Goal: Task Accomplishment & Management: Manage account settings

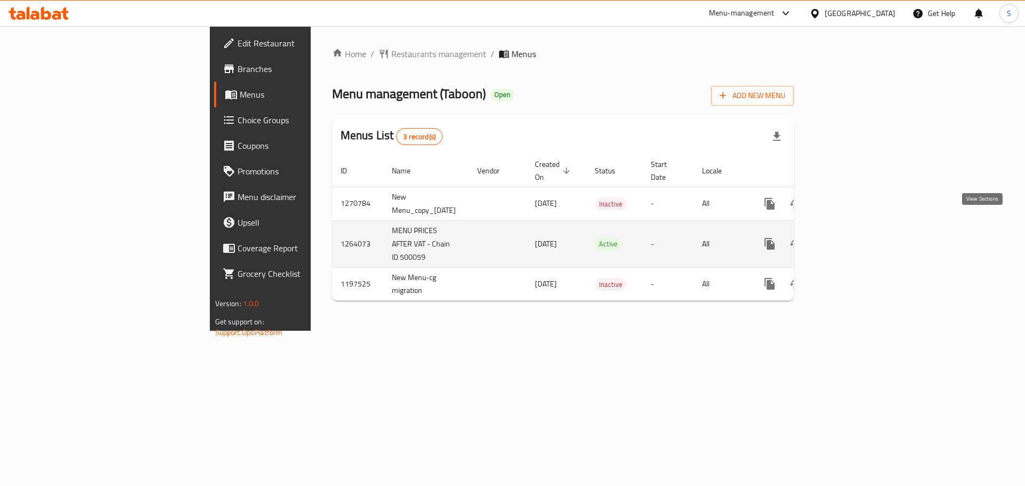
click at [853, 237] on icon "enhanced table" at bounding box center [846, 243] width 13 height 13
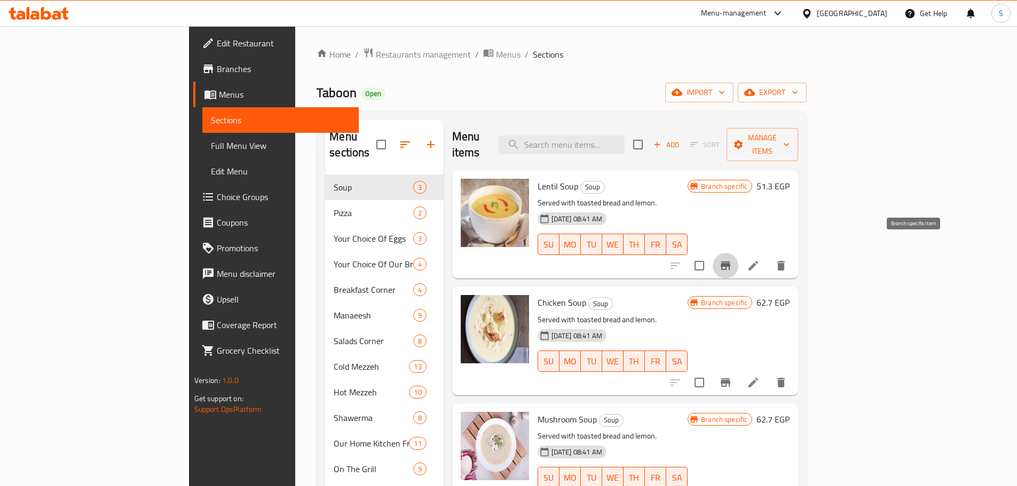
click at [730, 261] on icon "Branch-specific-item" at bounding box center [725, 265] width 10 height 9
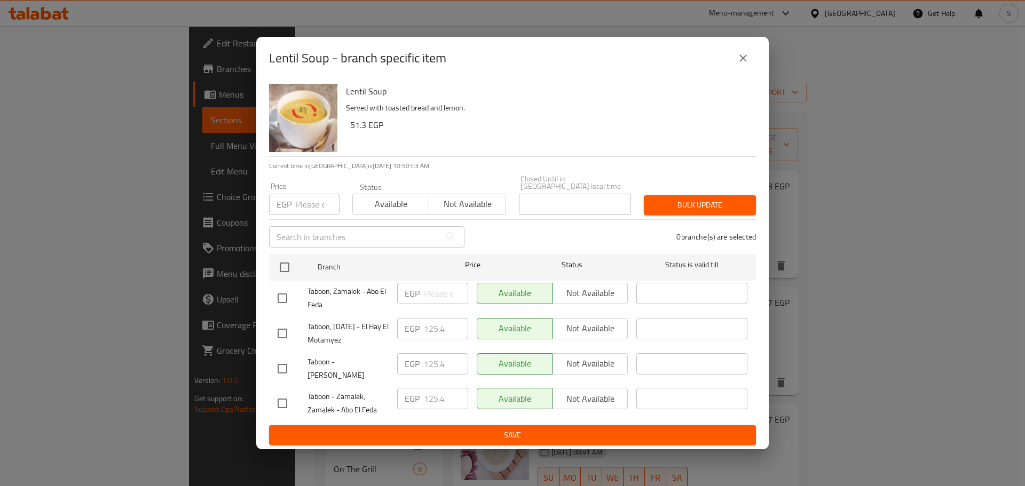
click at [737, 63] on icon "close" at bounding box center [742, 58] width 13 height 13
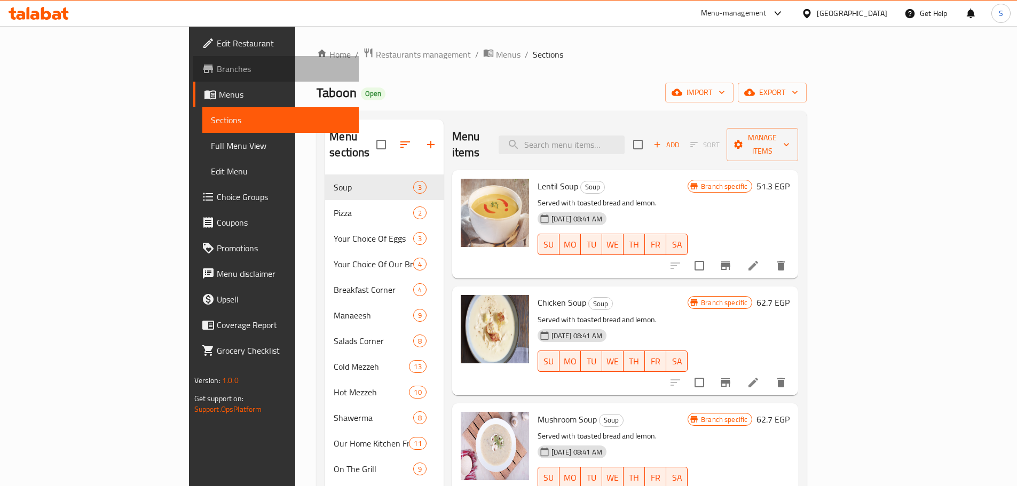
click at [202, 63] on span at bounding box center [209, 68] width 15 height 13
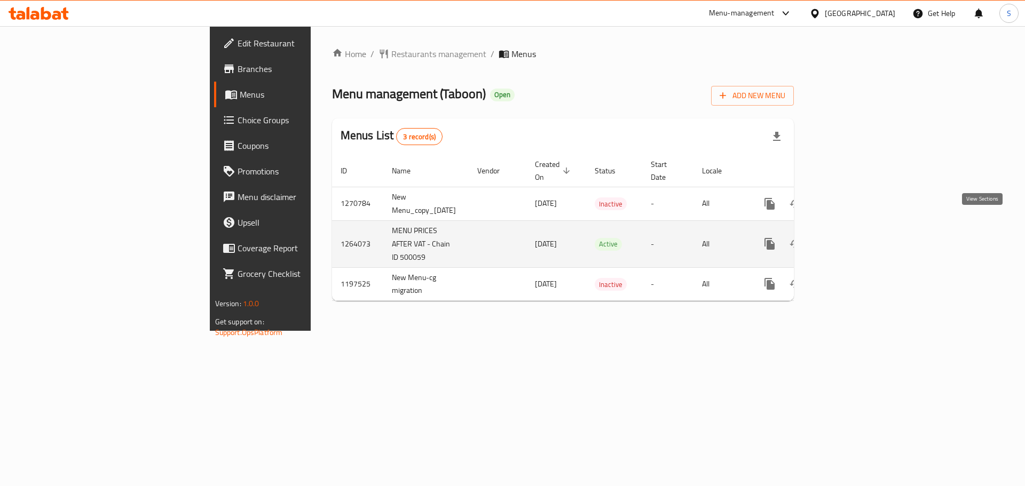
click at [853, 237] on icon "enhanced table" at bounding box center [846, 243] width 13 height 13
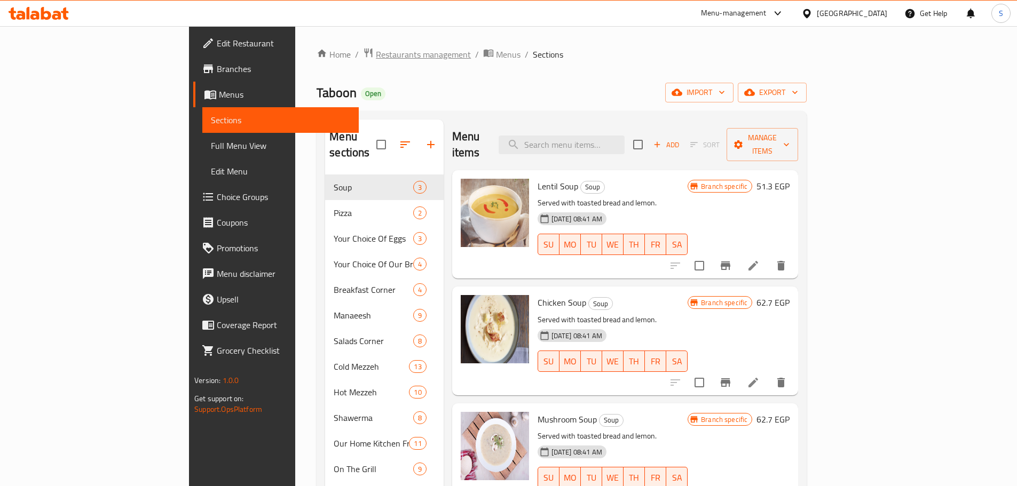
click at [376, 57] on span "Restaurants management" at bounding box center [423, 54] width 95 height 13
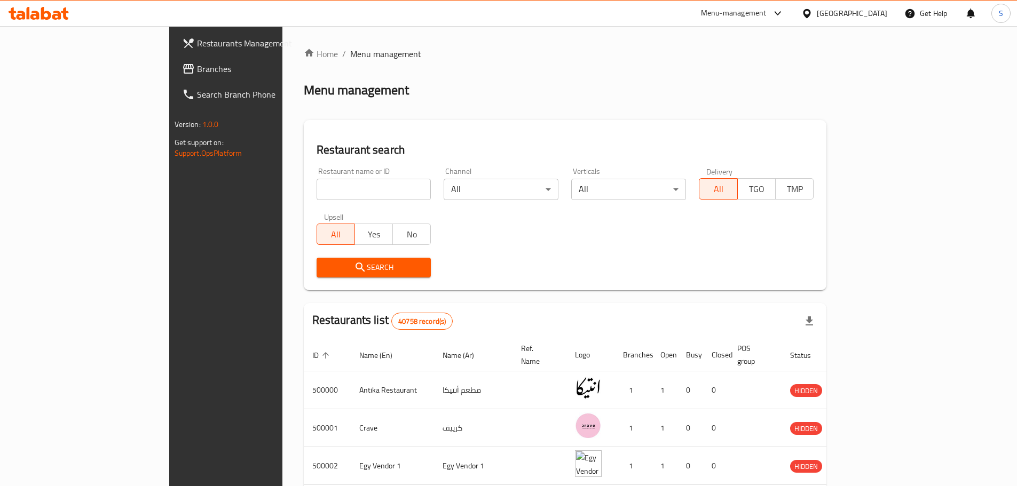
click at [316, 185] on input "search" at bounding box center [373, 189] width 115 height 21
paste input "644013"
type input "644013"
click button "Search" at bounding box center [373, 268] width 115 height 20
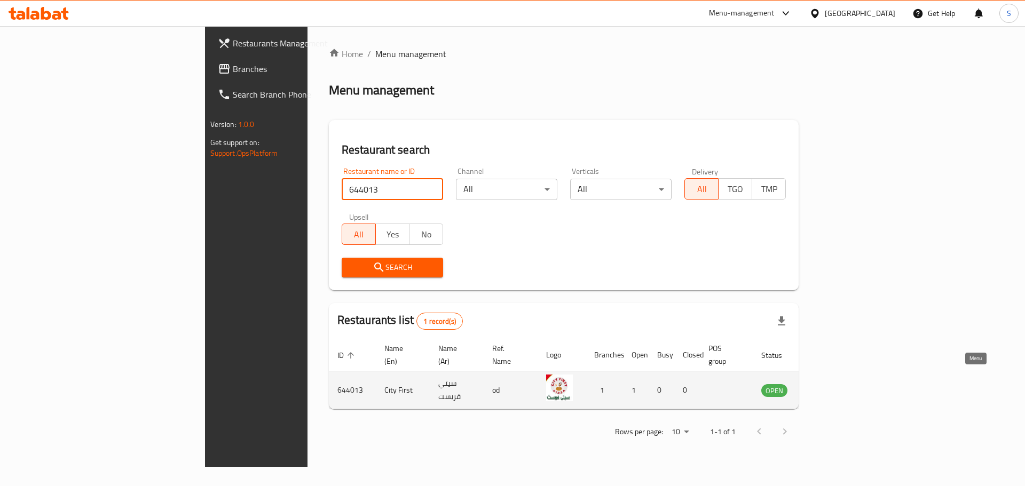
click at [828, 388] on icon "enhanced table" at bounding box center [826, 390] width 4 height 4
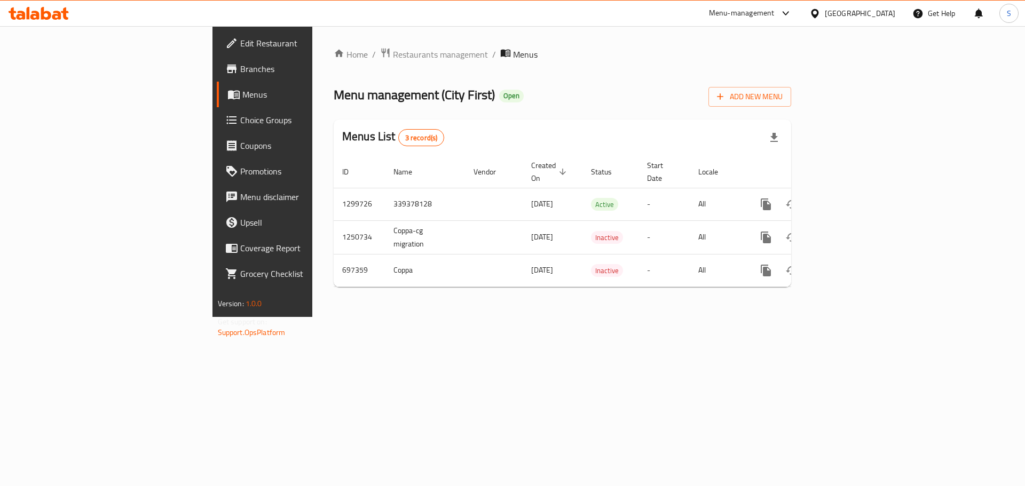
click at [240, 69] on span "Branches" at bounding box center [307, 68] width 135 height 13
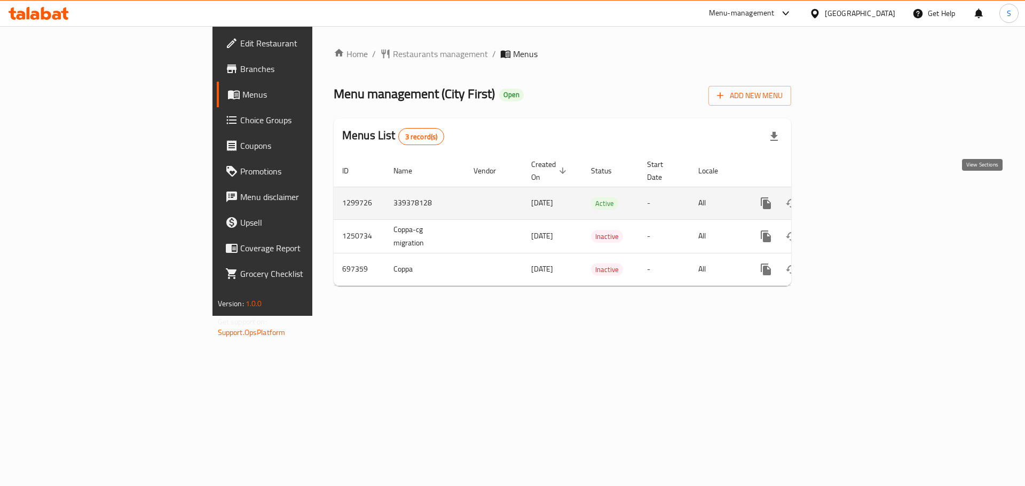
click at [855, 190] on link "enhanced table" at bounding box center [843, 203] width 26 height 26
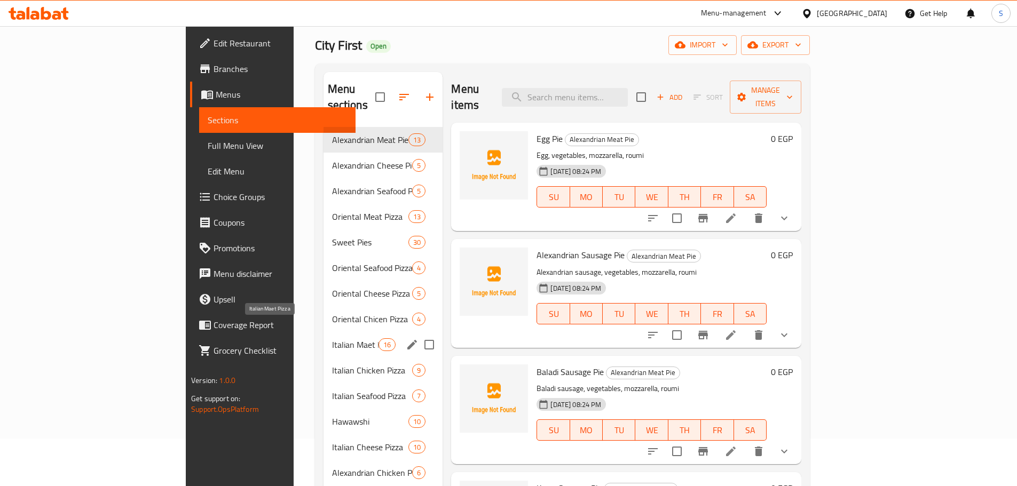
scroll to position [29, 0]
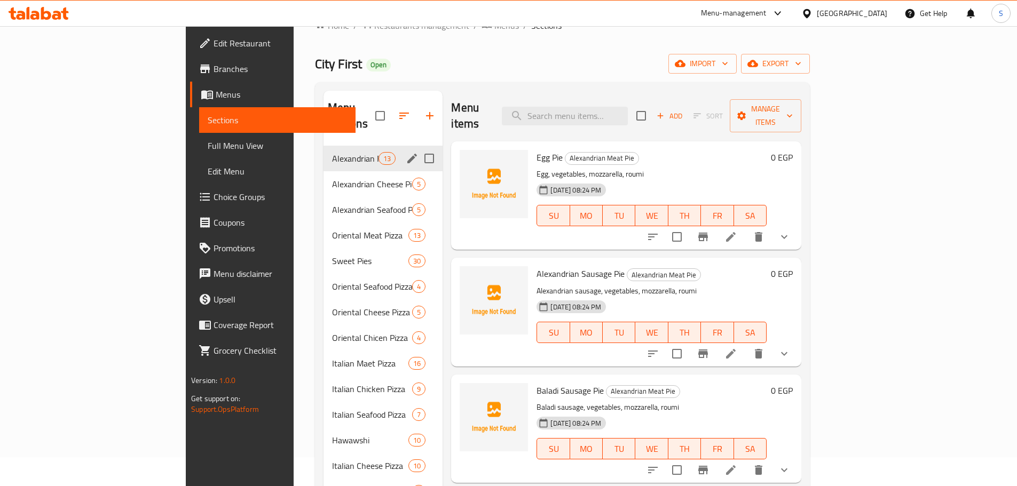
click at [332, 152] on span "Alexandrian Meat Pie" at bounding box center [355, 158] width 47 height 13
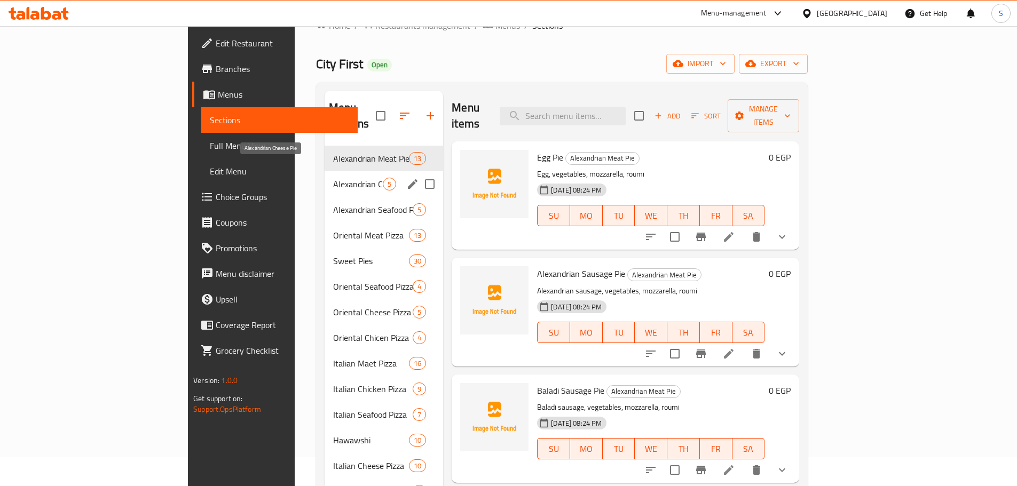
click at [333, 178] on span "Alexandrian Cheese Pie" at bounding box center [358, 184] width 50 height 13
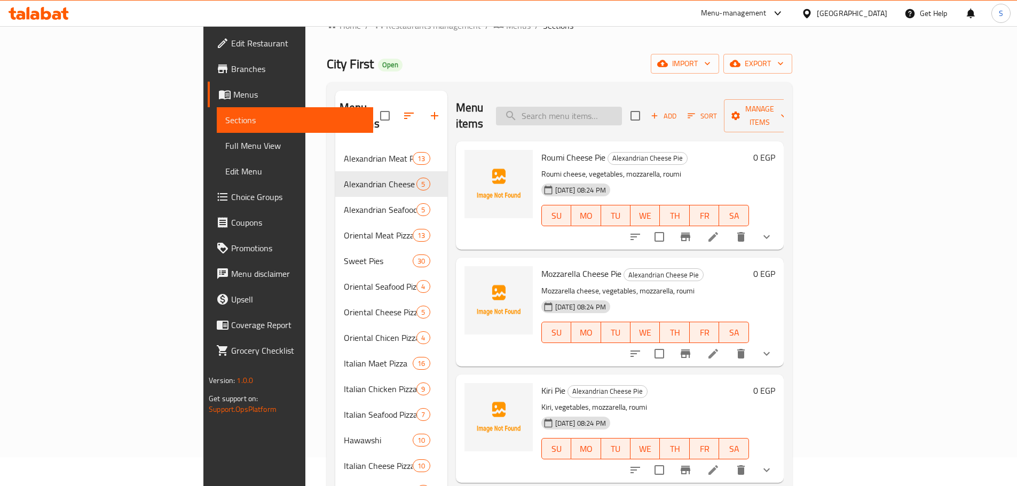
click at [622, 108] on input "search" at bounding box center [559, 116] width 126 height 19
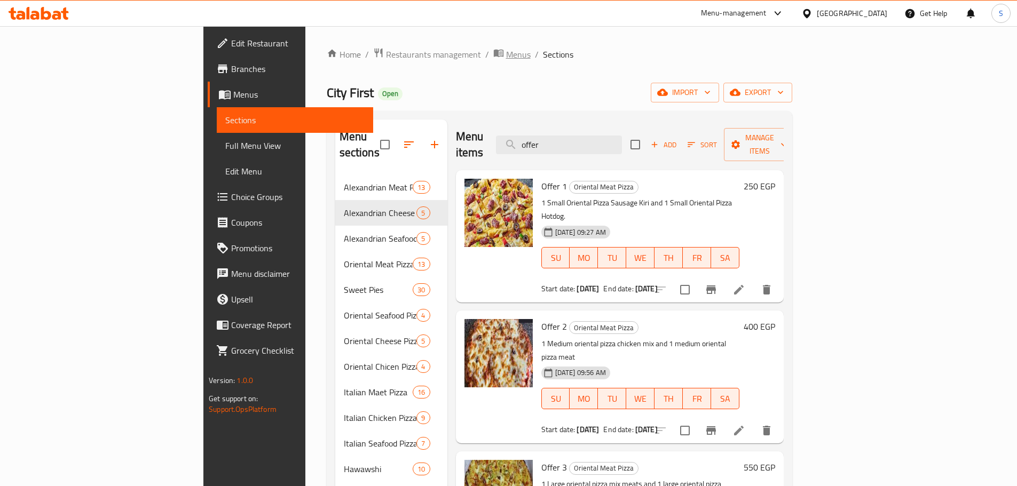
type input "offer"
click at [506, 60] on span "Menus" at bounding box center [518, 54] width 25 height 13
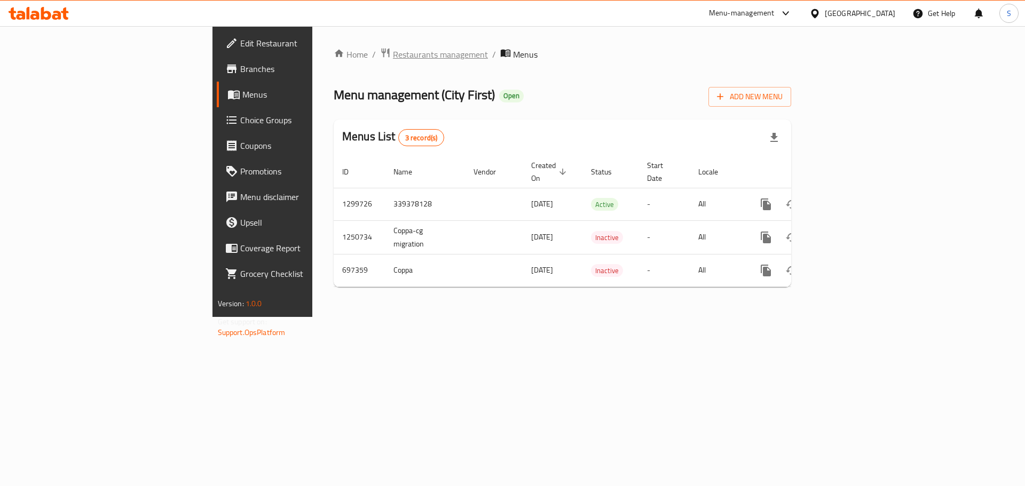
click at [393, 57] on span "Restaurants management" at bounding box center [440, 54] width 95 height 13
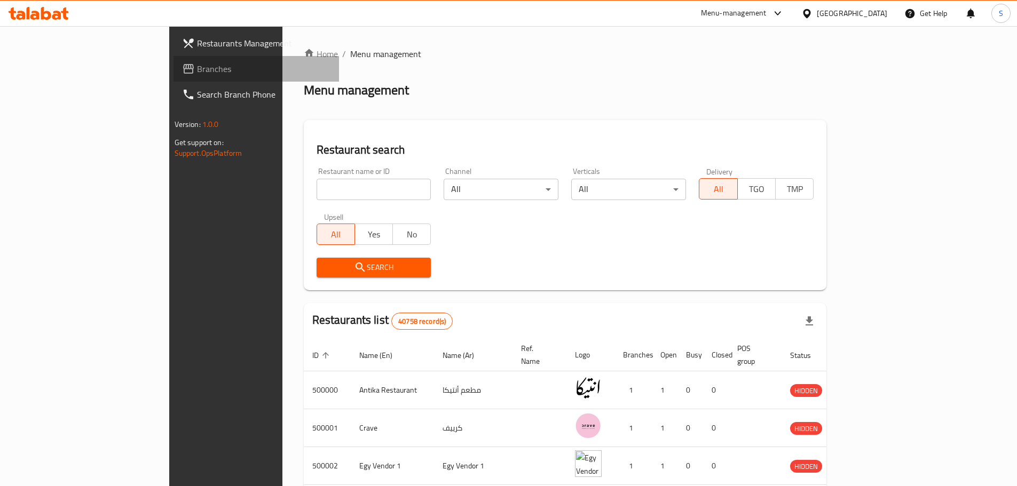
click at [197, 69] on span "Branches" at bounding box center [263, 68] width 133 height 13
